Goal: Task Accomplishment & Management: Use online tool/utility

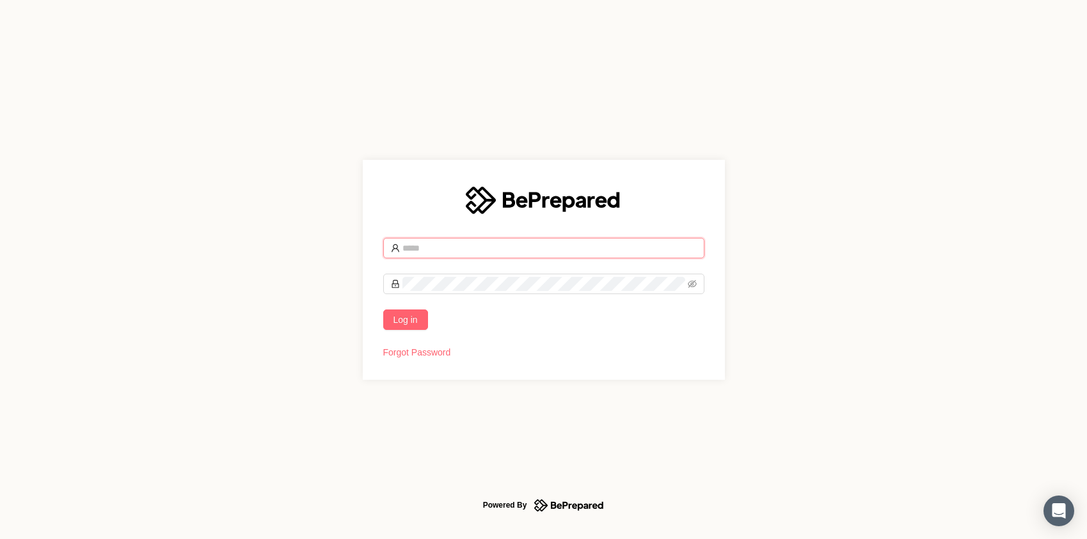
type input "**********"
click at [424, 324] on button "Log in" at bounding box center [405, 320] width 45 height 20
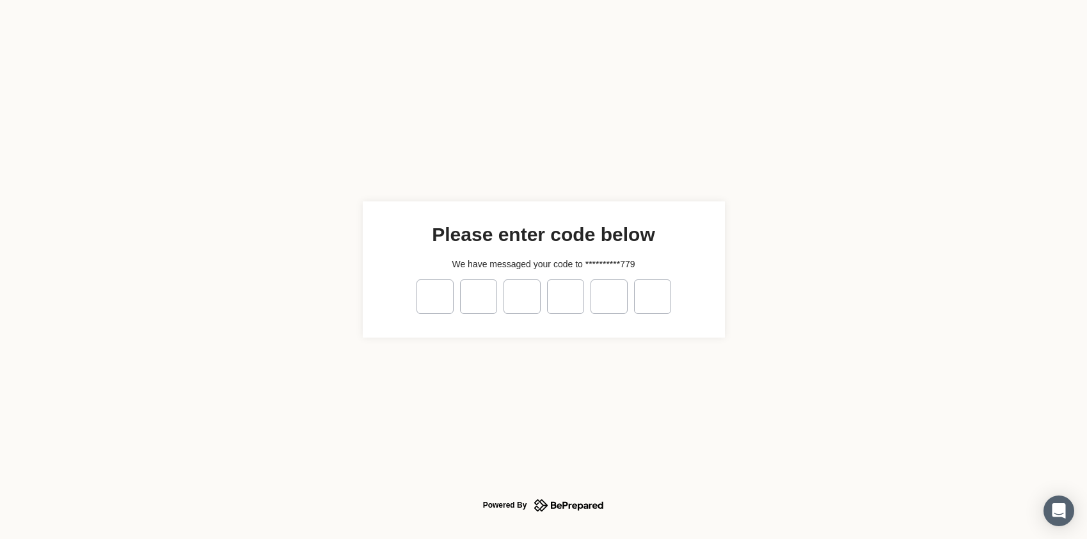
type input "*"
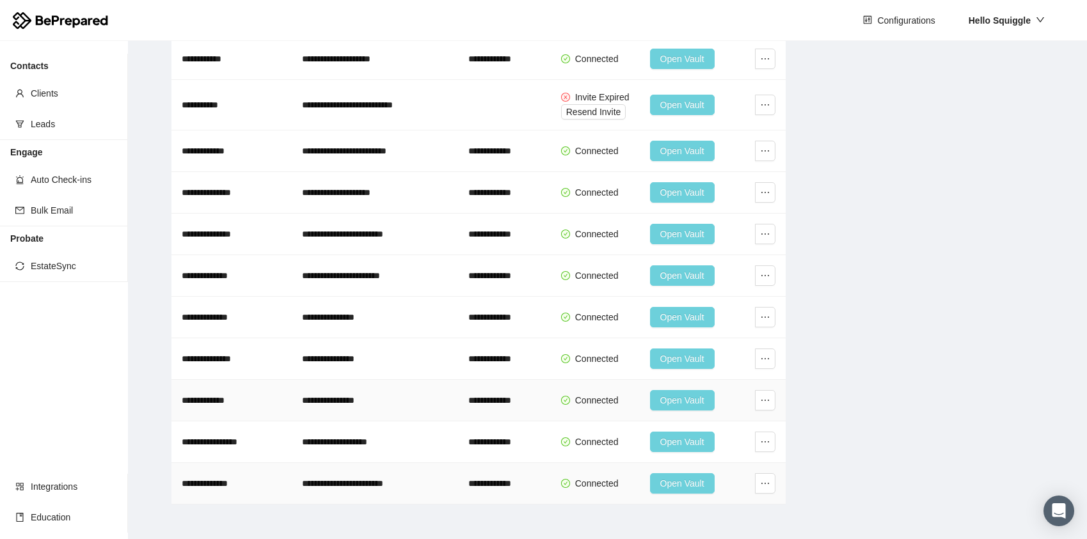
scroll to position [1165, 0]
click at [765, 483] on icon "ellipsis" at bounding box center [765, 484] width 10 height 10
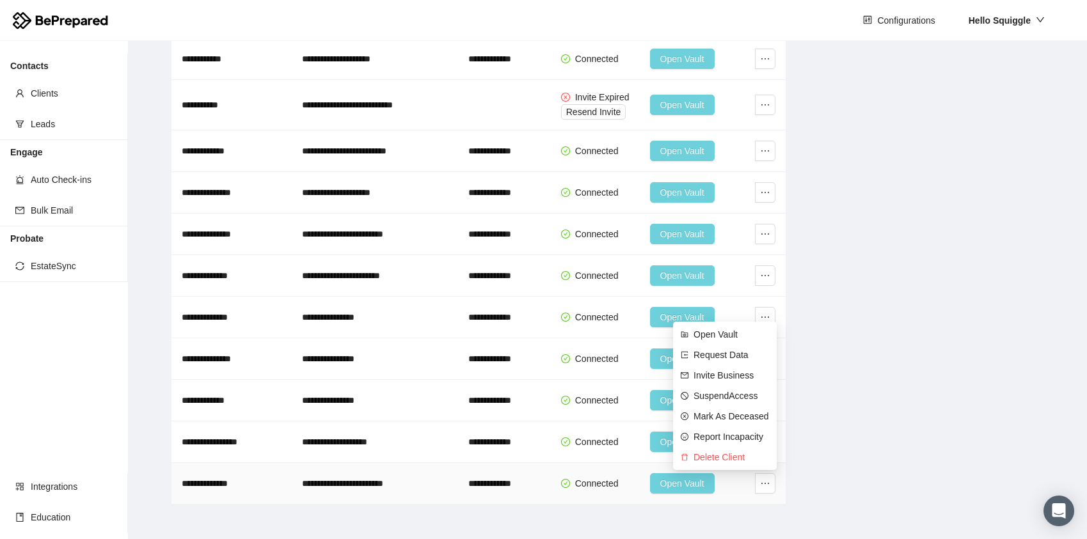
click at [358, 485] on td "**********" at bounding box center [375, 484] width 166 height 42
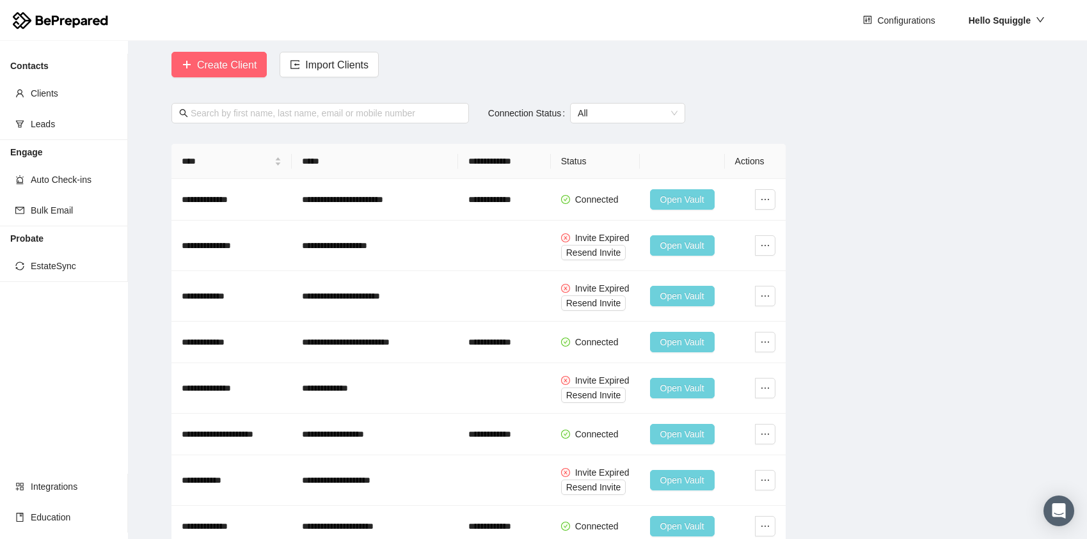
scroll to position [44, 0]
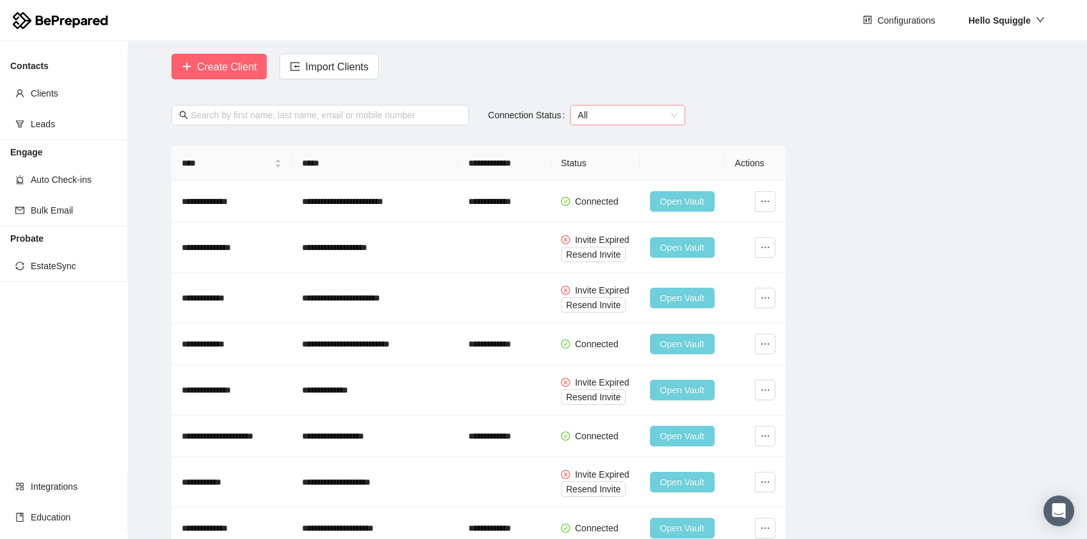
click at [673, 118] on span "All" at bounding box center [628, 115] width 100 height 19
click at [676, 116] on span "All" at bounding box center [628, 115] width 100 height 19
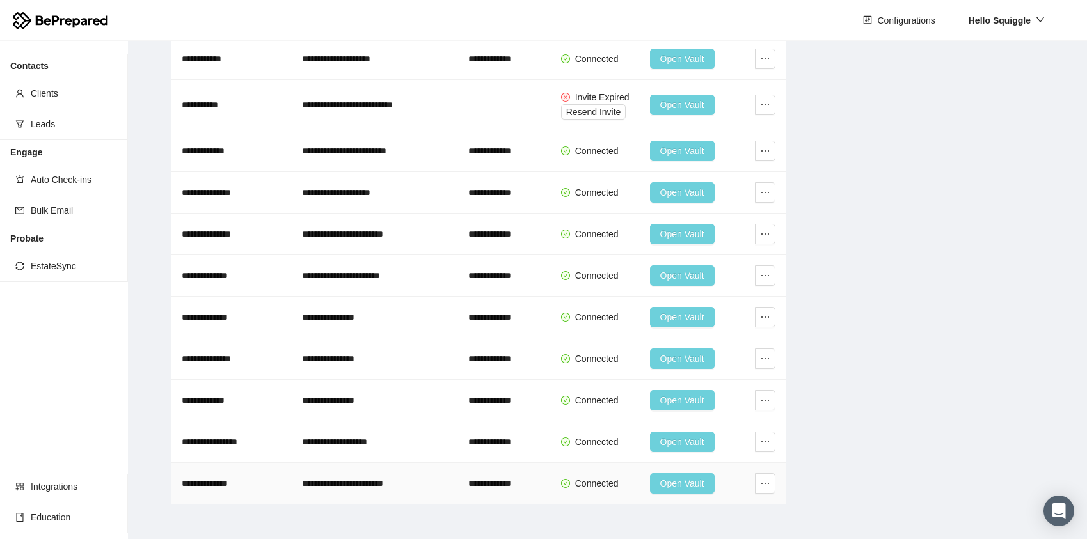
scroll to position [1165, 0]
click at [674, 480] on span "Open Vault" at bounding box center [682, 484] width 44 height 14
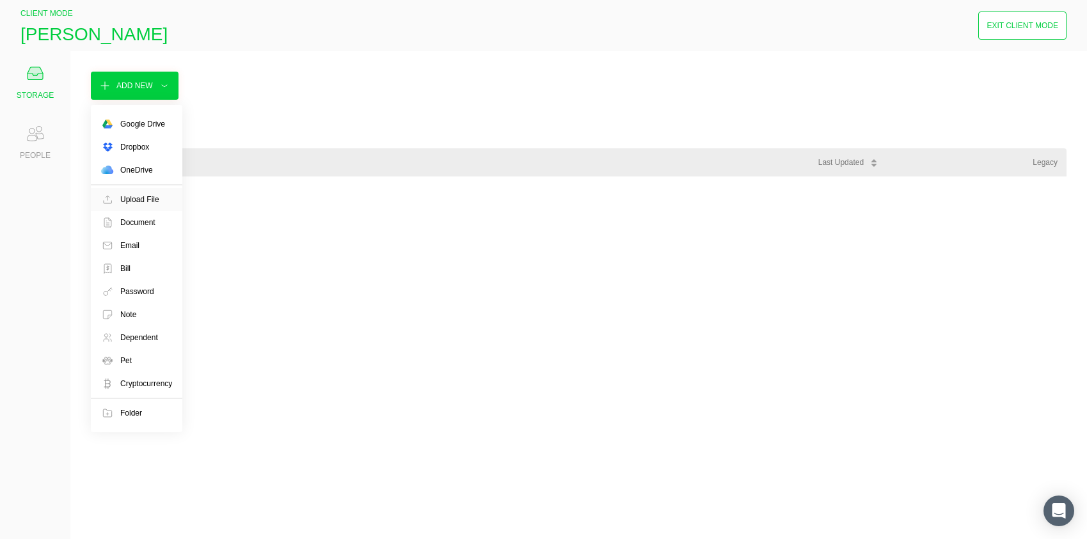
click at [138, 199] on div "Upload File" at bounding box center [139, 199] width 39 height 13
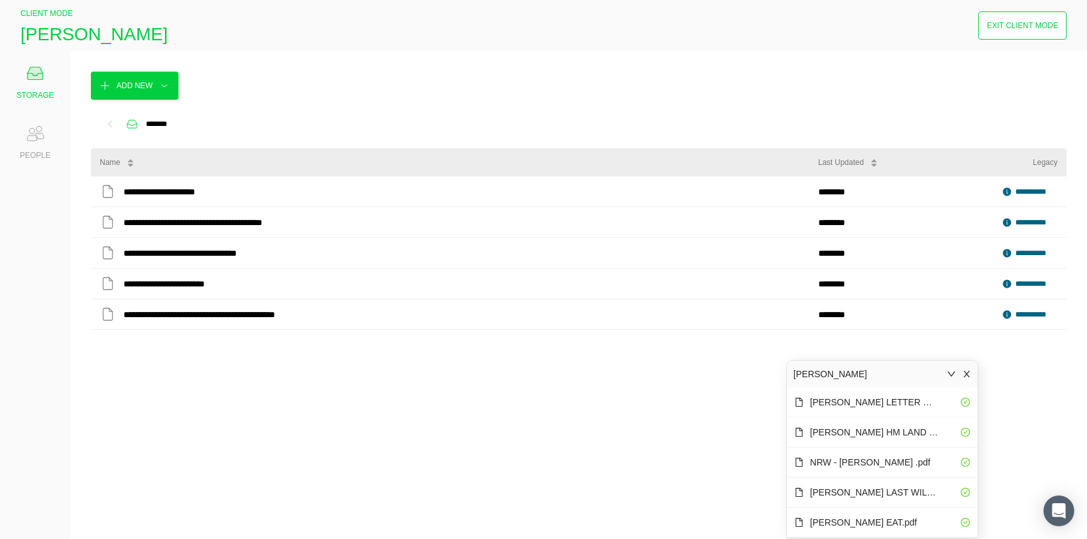
click at [969, 374] on icon "close" at bounding box center [967, 374] width 9 height 9
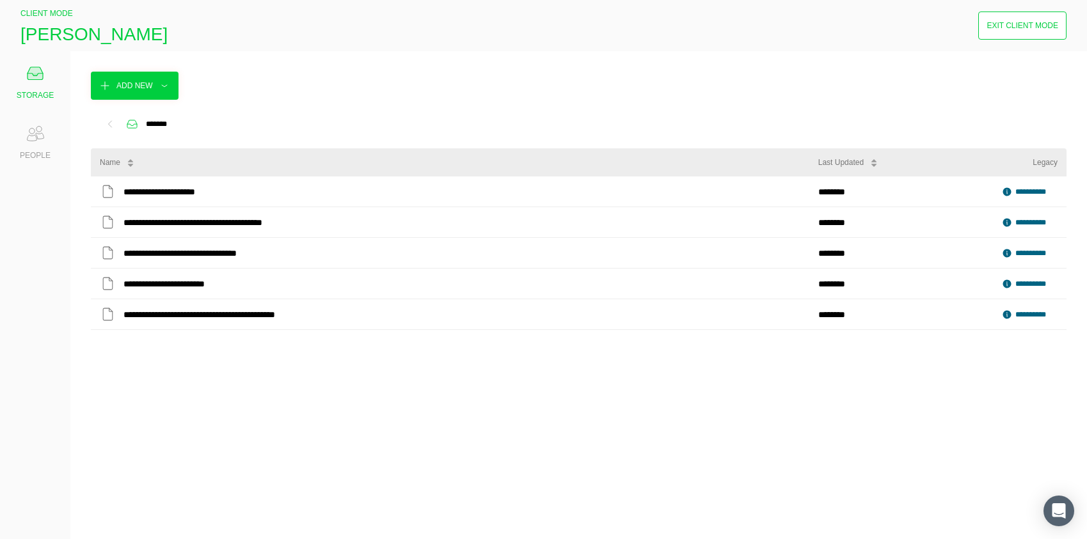
click at [1023, 31] on div "Exit Client Mode" at bounding box center [1023, 25] width 72 height 13
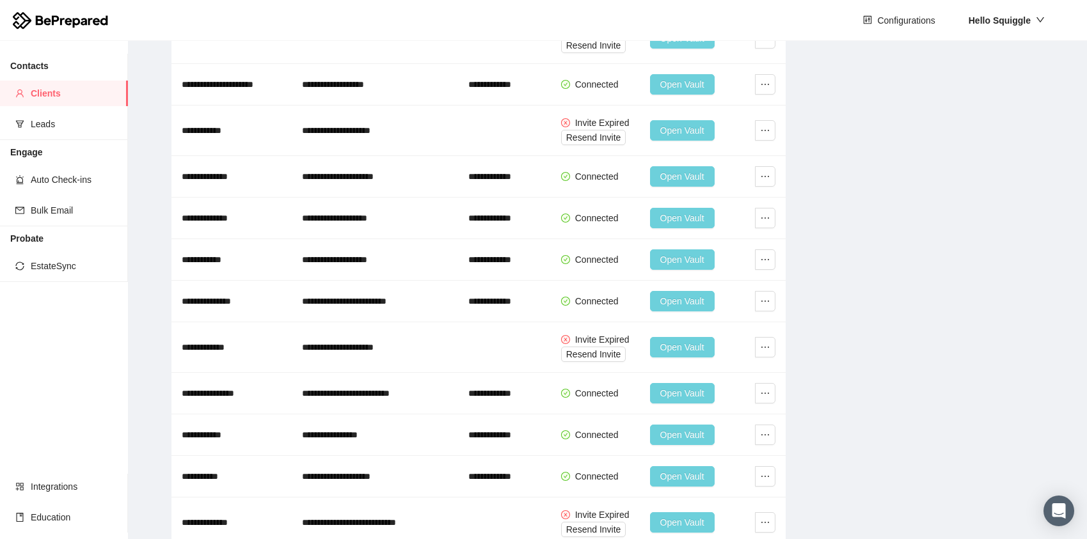
scroll to position [396, 0]
